Goal: Find specific page/section: Find specific page/section

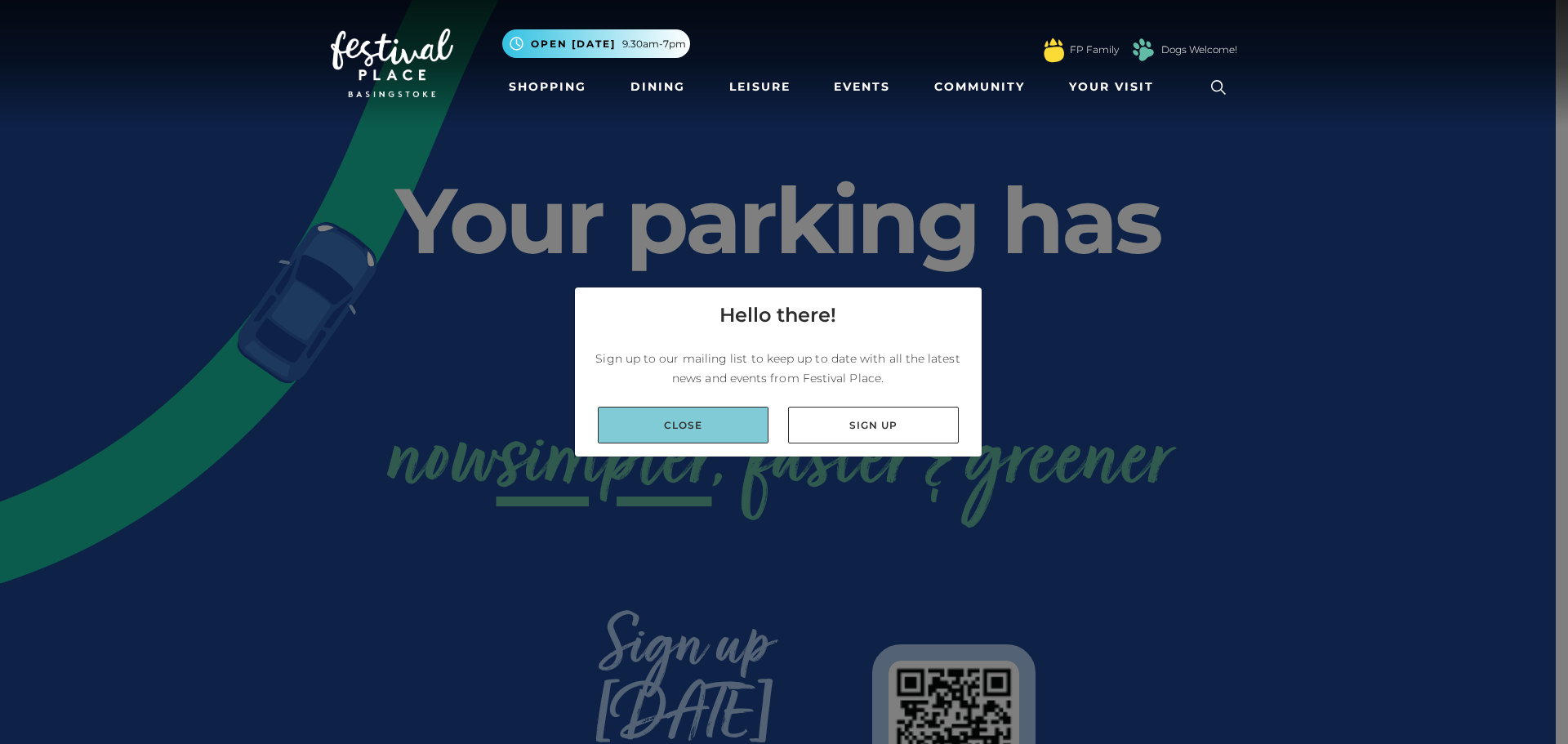
click at [666, 423] on link "Close" at bounding box center [683, 425] width 171 height 37
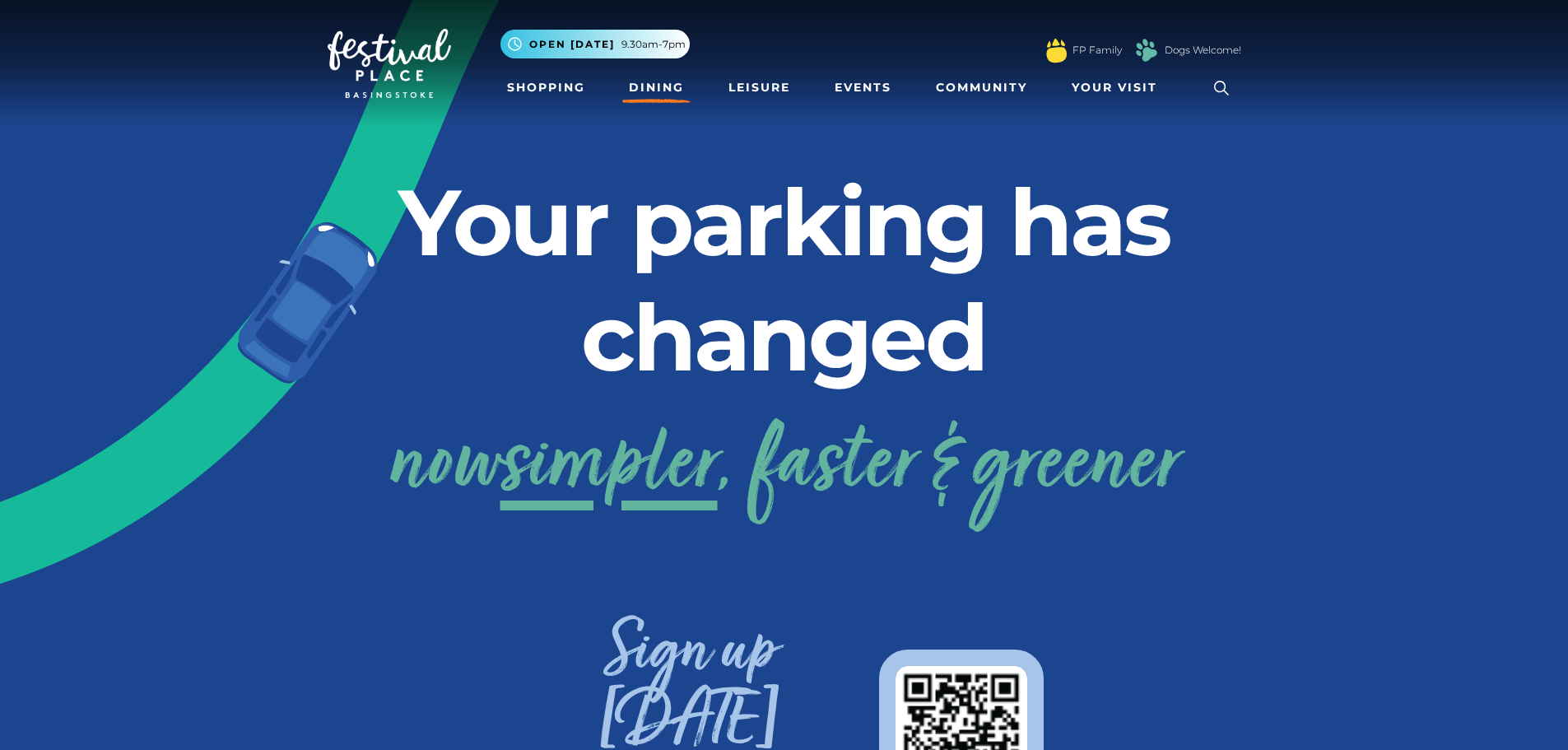
click at [659, 78] on link "Dining" at bounding box center [656, 87] width 68 height 30
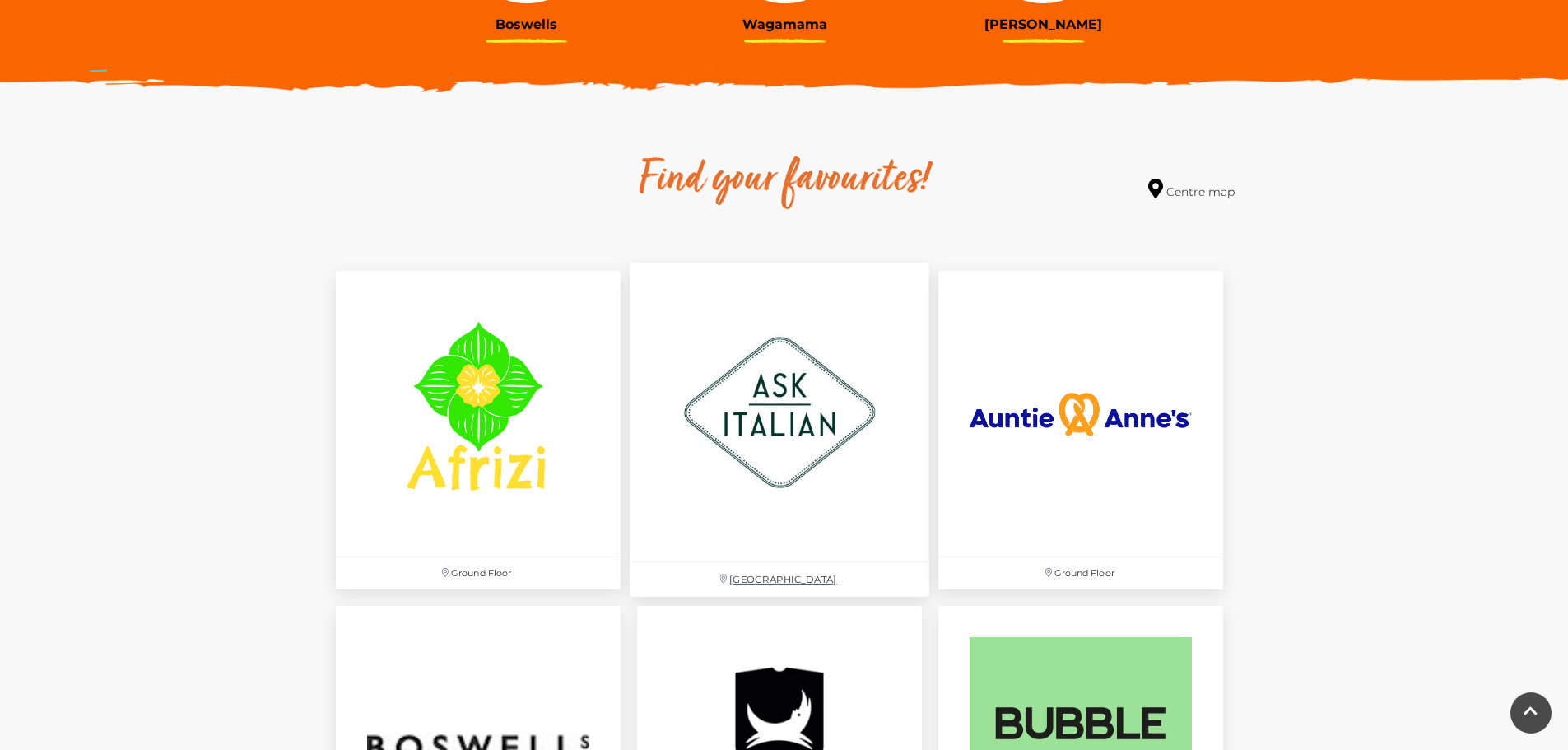
scroll to position [329, 0]
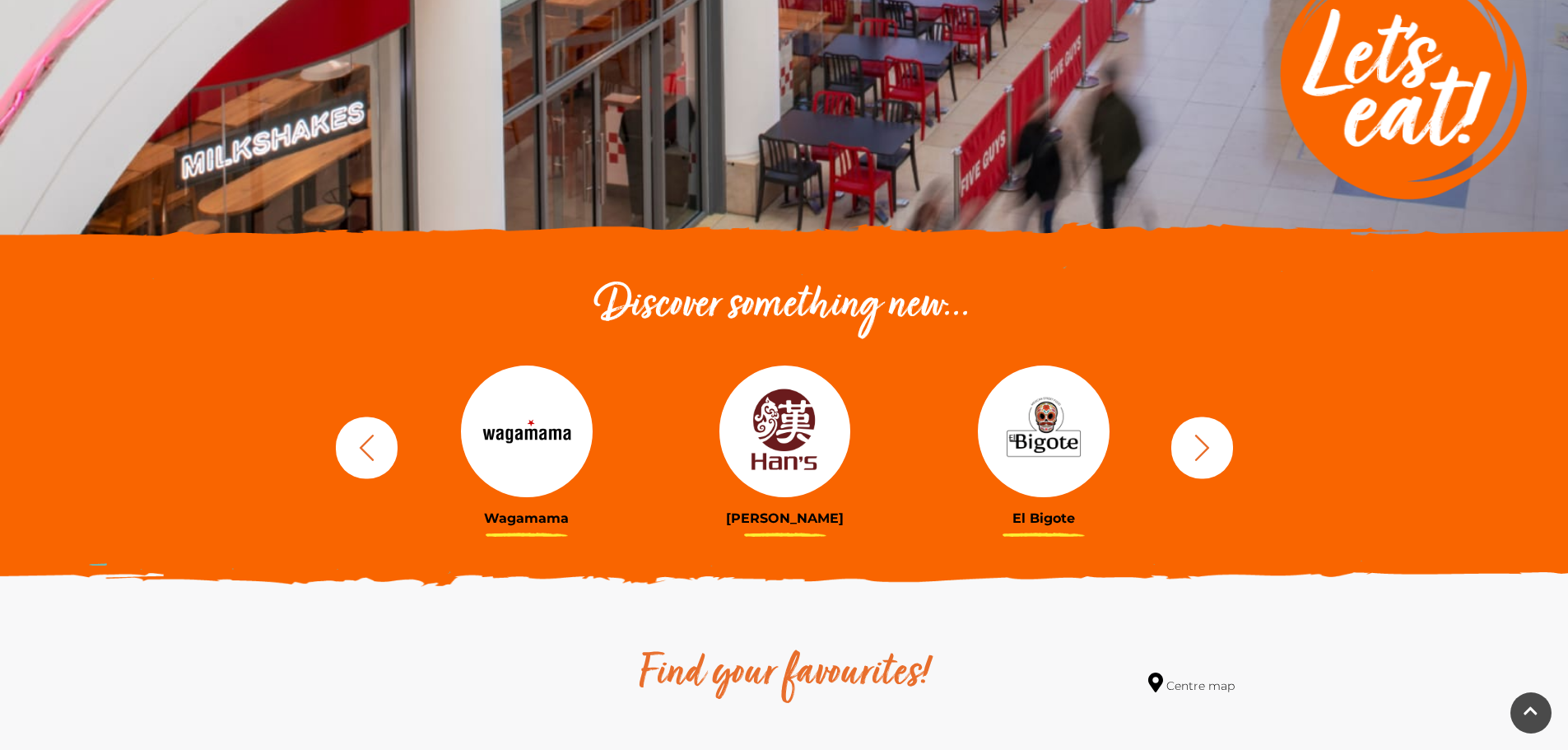
click at [1218, 451] on button "button" at bounding box center [1202, 447] width 61 height 61
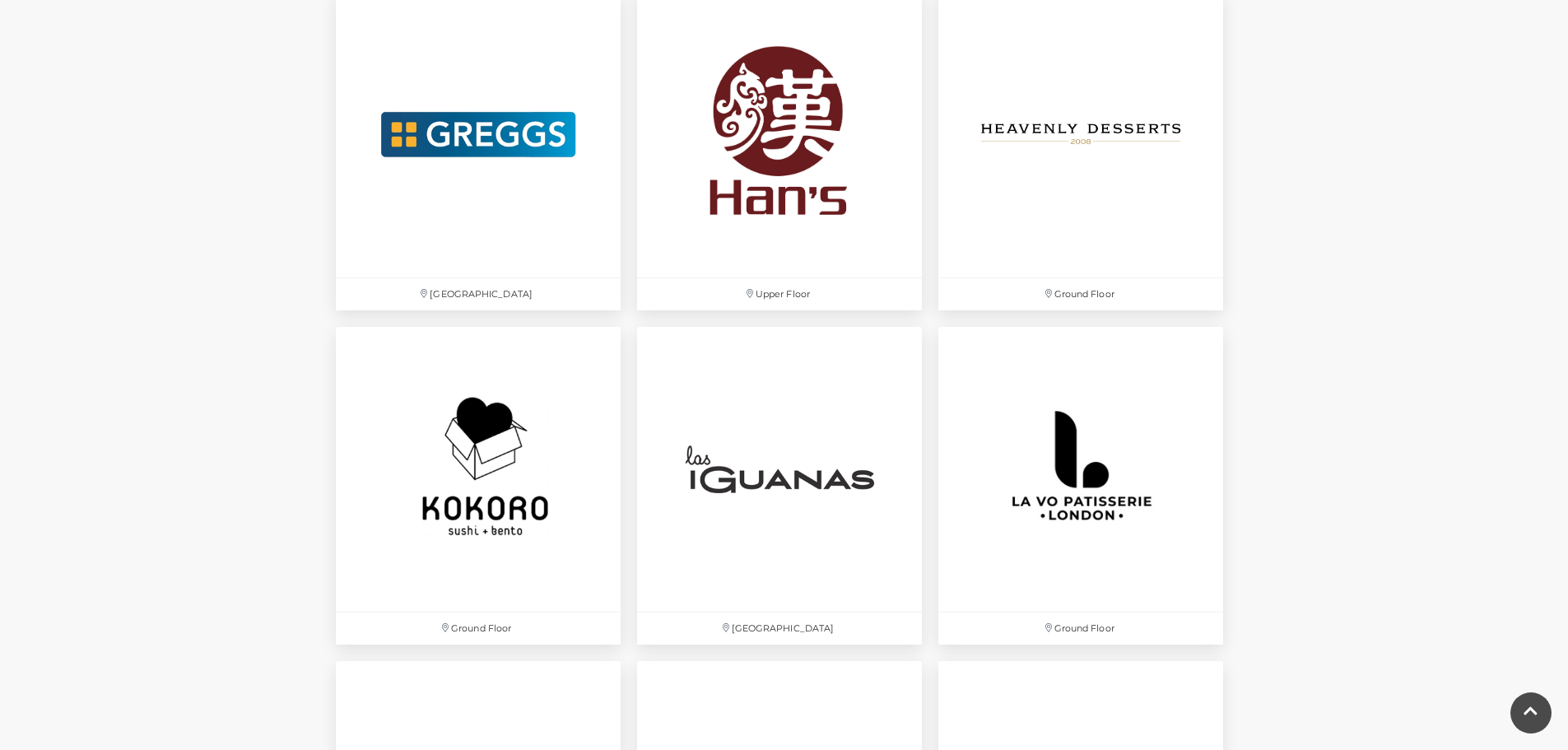
scroll to position [3541, 0]
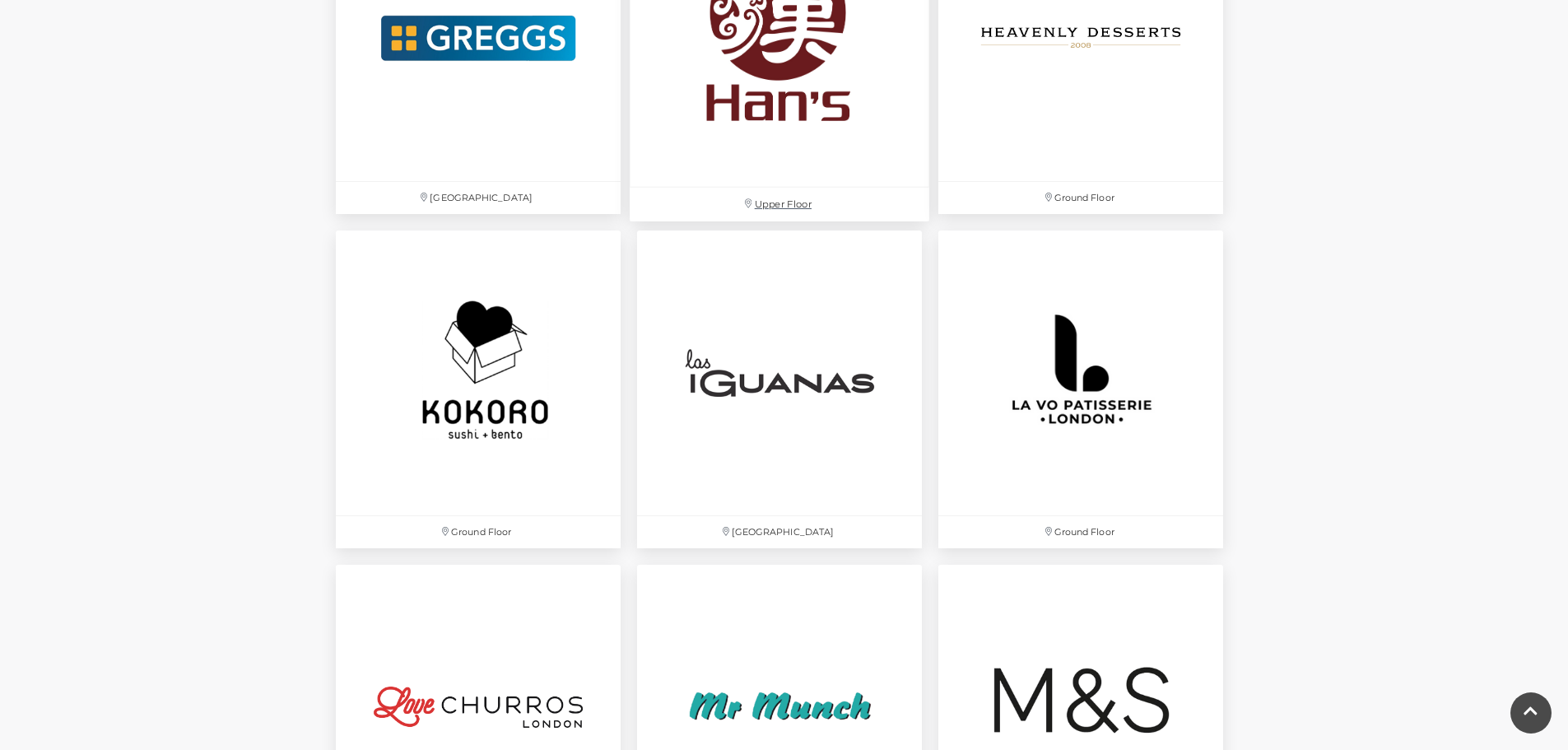
click at [759, 68] on img at bounding box center [780, 38] width 300 height 300
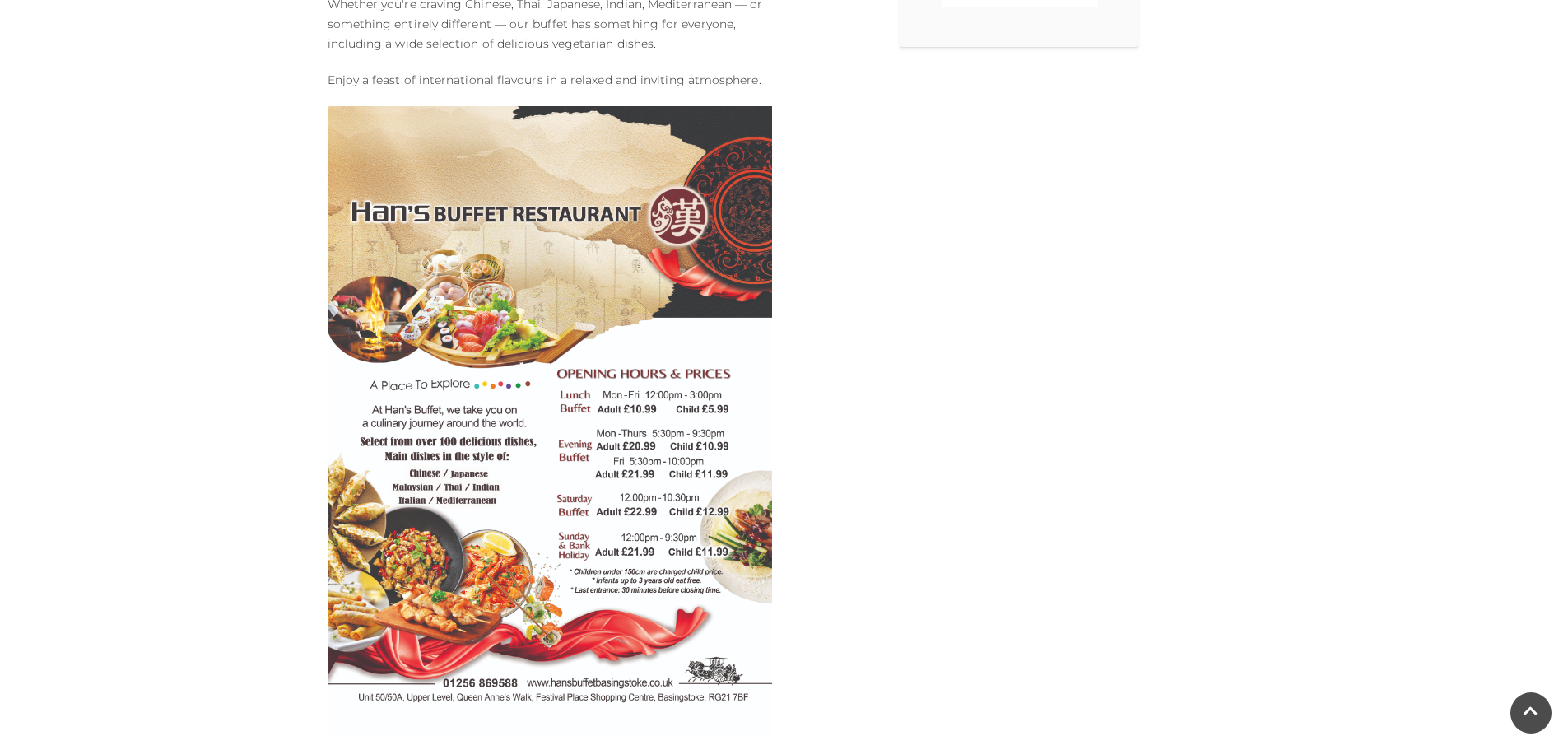
scroll to position [577, 0]
